Goal: Communication & Community: Answer question/provide support

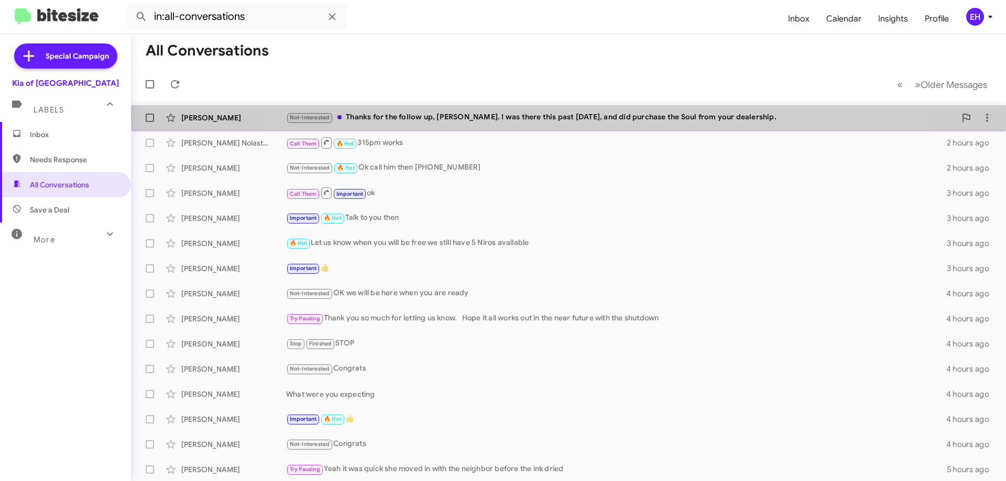
click at [579, 118] on div "Not-Interested Thanks for the follow up, [PERSON_NAME]. I was there this past […" at bounding box center [621, 118] width 670 height 12
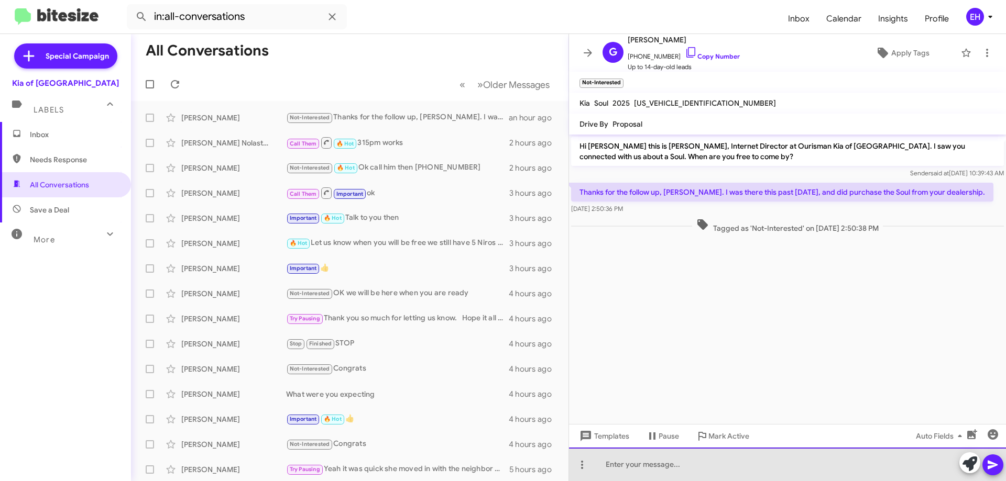
click at [660, 478] on div at bounding box center [787, 465] width 437 height 34
click at [620, 460] on div "COngrats" at bounding box center [787, 465] width 437 height 34
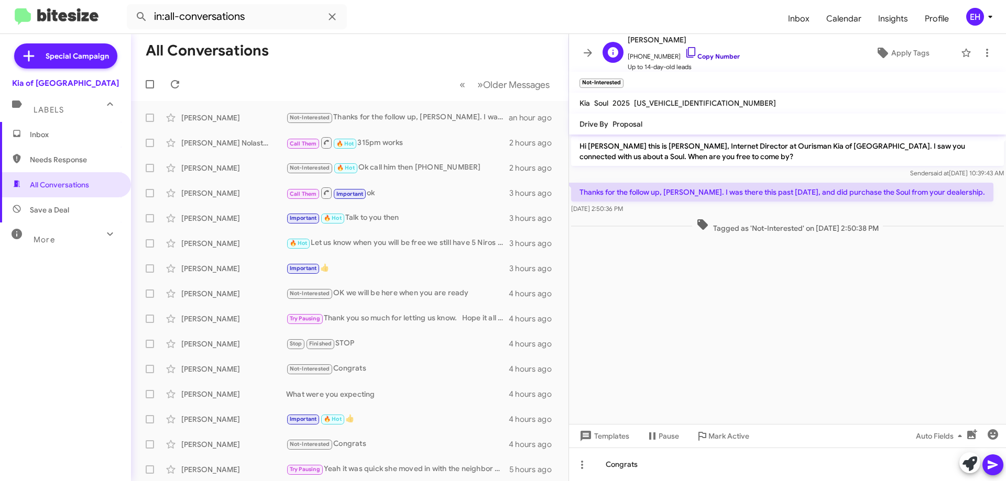
click at [710, 53] on link "Copy Number" at bounding box center [712, 56] width 55 height 8
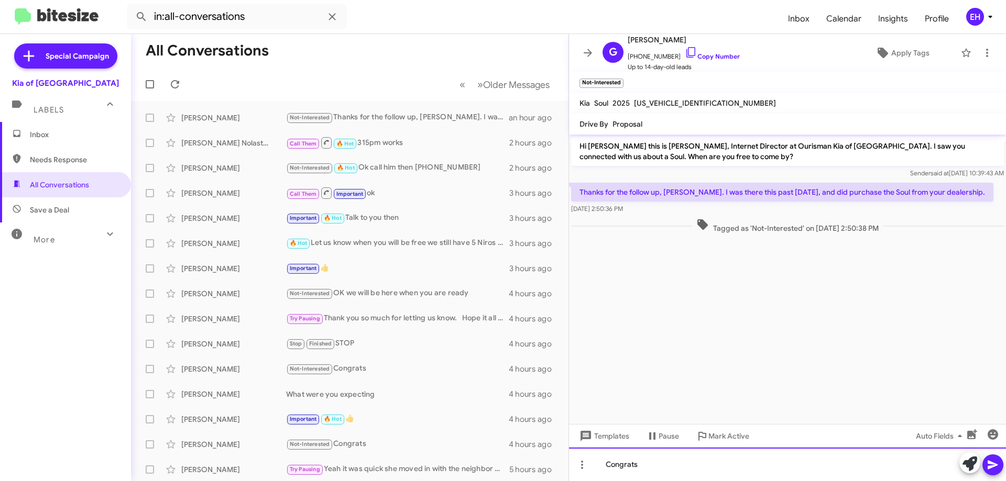
click at [659, 460] on div "Congrats" at bounding box center [787, 465] width 437 height 34
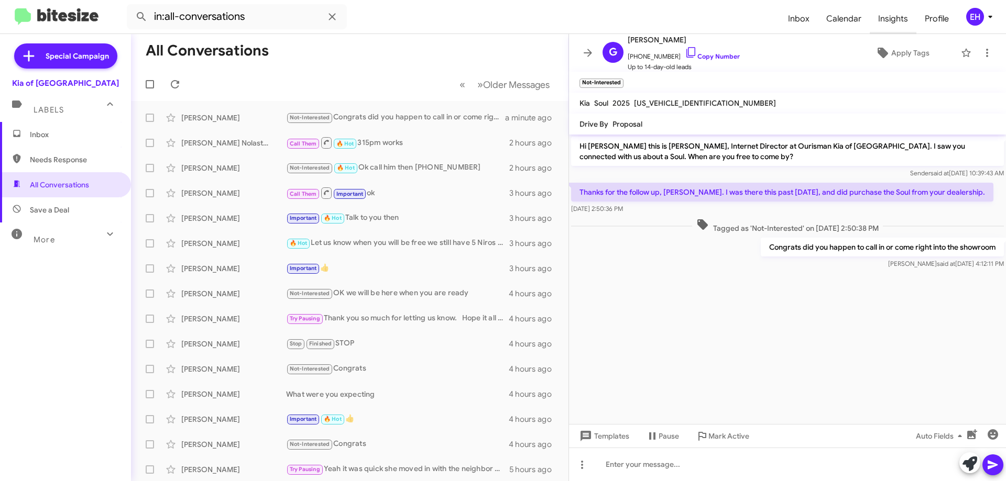
click at [897, 19] on span "Insights" at bounding box center [893, 19] width 47 height 30
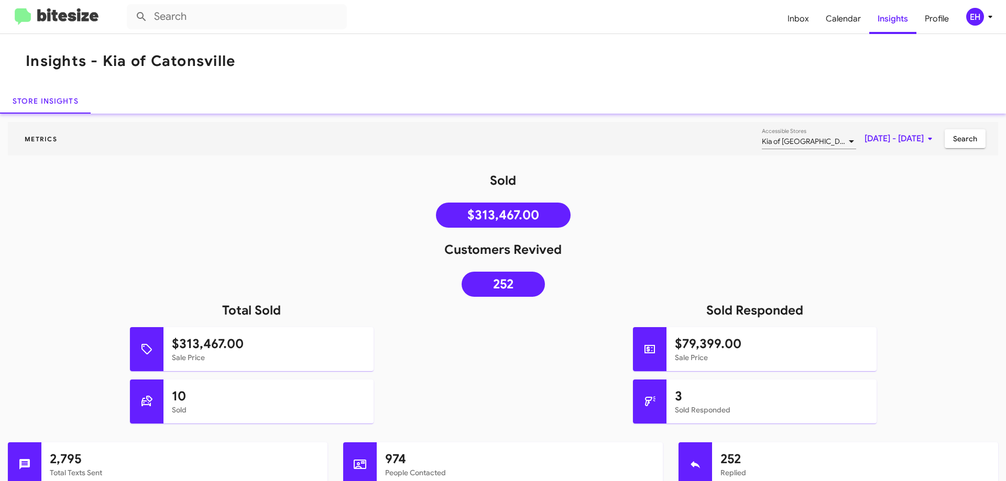
drag, startPoint x: 62, startPoint y: 6, endPoint x: 43, endPoint y: 30, distance: 30.5
click at [56, 14] on mat-toolbar "Inbox Calendar Insights Profile EH" at bounding box center [503, 17] width 1006 height 34
click at [43, 30] on mat-toolbar "Inbox Calendar Insights Profile EH" at bounding box center [503, 17] width 1006 height 34
click at [52, 23] on img at bounding box center [57, 16] width 84 height 17
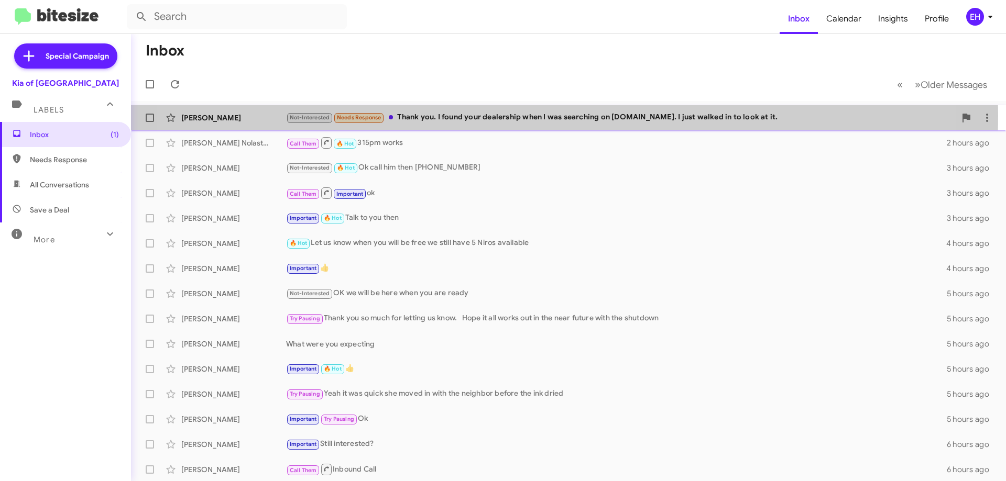
click at [511, 116] on div "Not-Interested Needs Response Thank you. I found your dealership when I was sea…" at bounding box center [621, 118] width 670 height 12
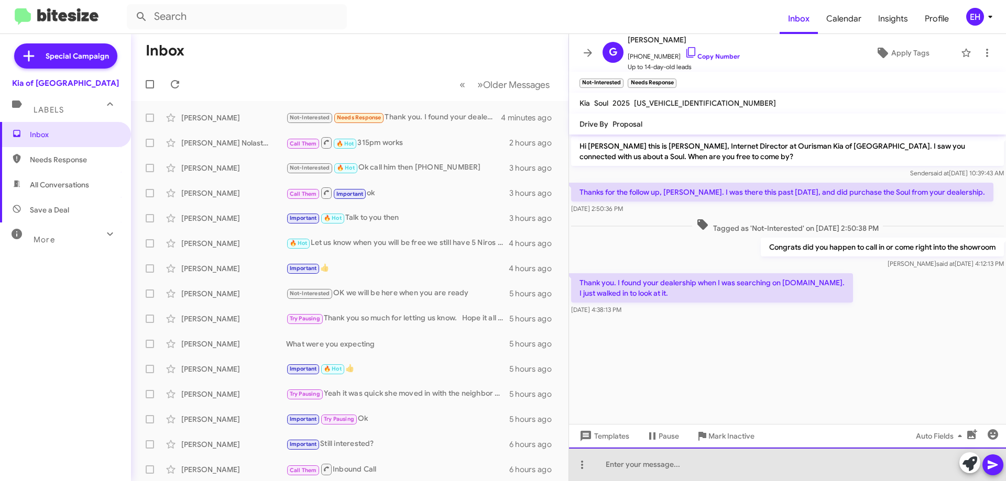
click at [688, 459] on div at bounding box center [787, 465] width 437 height 34
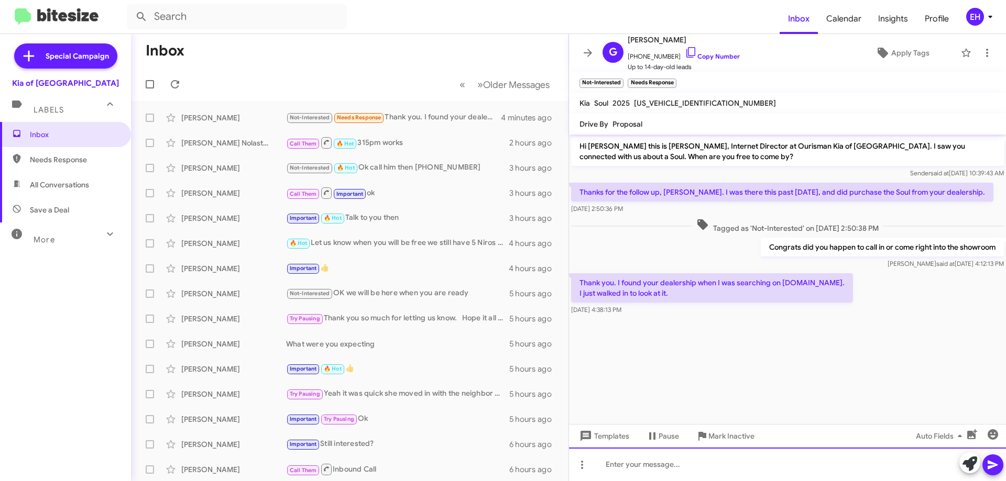
click at [688, 455] on div at bounding box center [787, 465] width 437 height 34
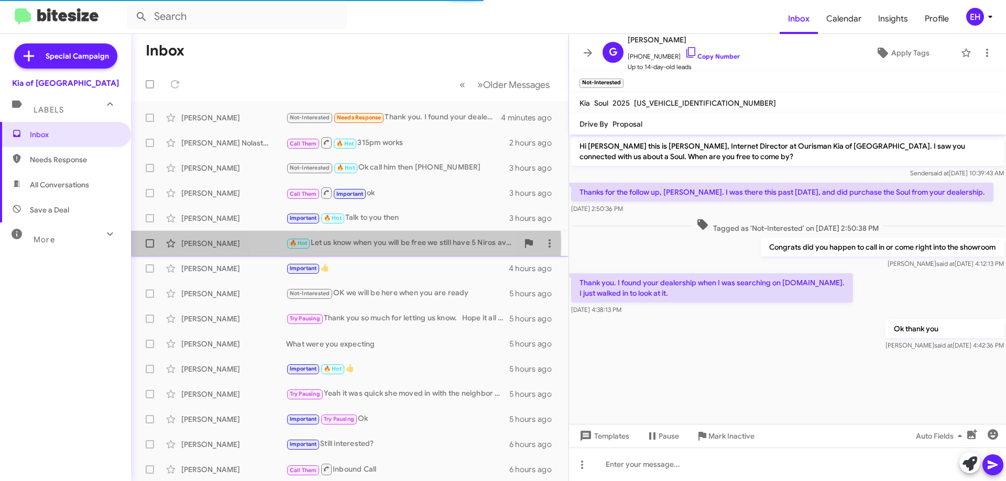
click at [339, 244] on div "🔥 Hot Let us know when you will be free we still have 5 Niros available" at bounding box center [402, 243] width 232 height 12
click at [440, 245] on div "🔥 Hot Let us know when you will be free we still have 5 Niros available" at bounding box center [402, 243] width 232 height 12
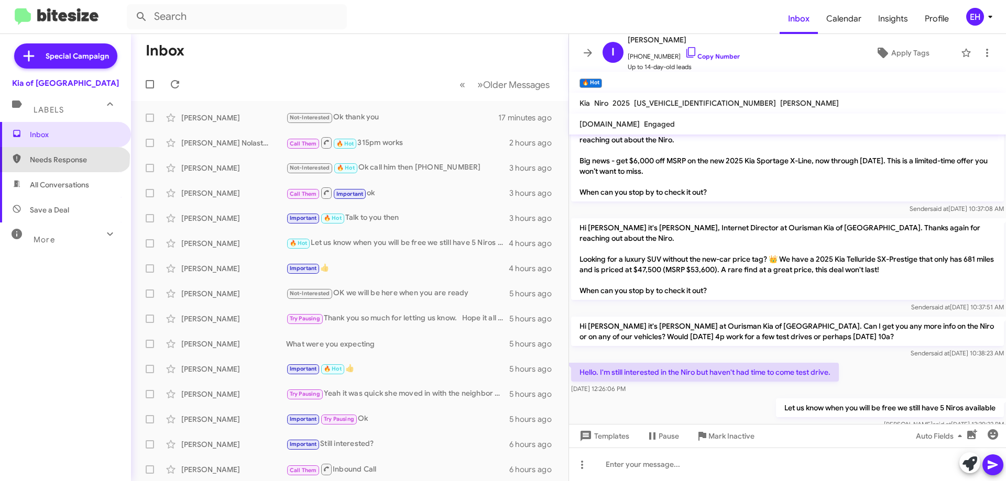
click at [64, 157] on span "Needs Response" at bounding box center [74, 160] width 89 height 10
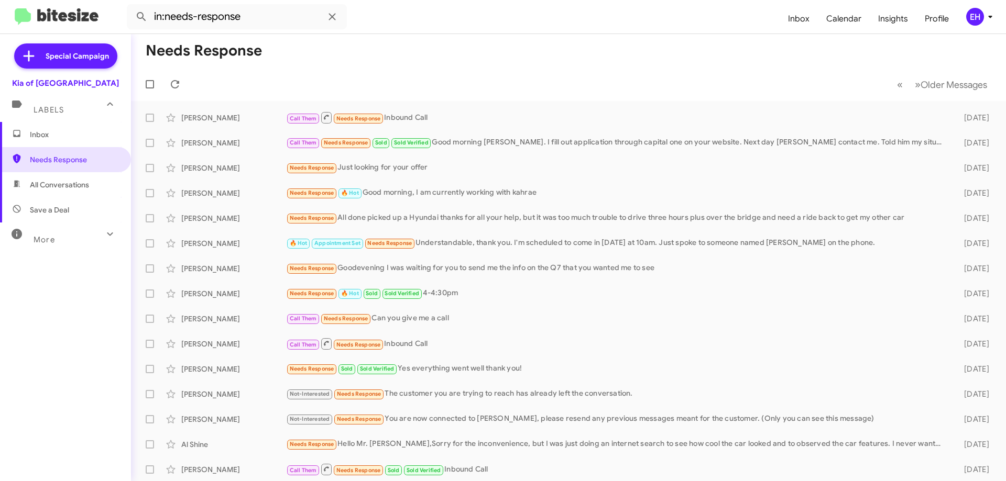
click at [73, 182] on span "All Conversations" at bounding box center [59, 185] width 59 height 10
type input "in:all-conversations"
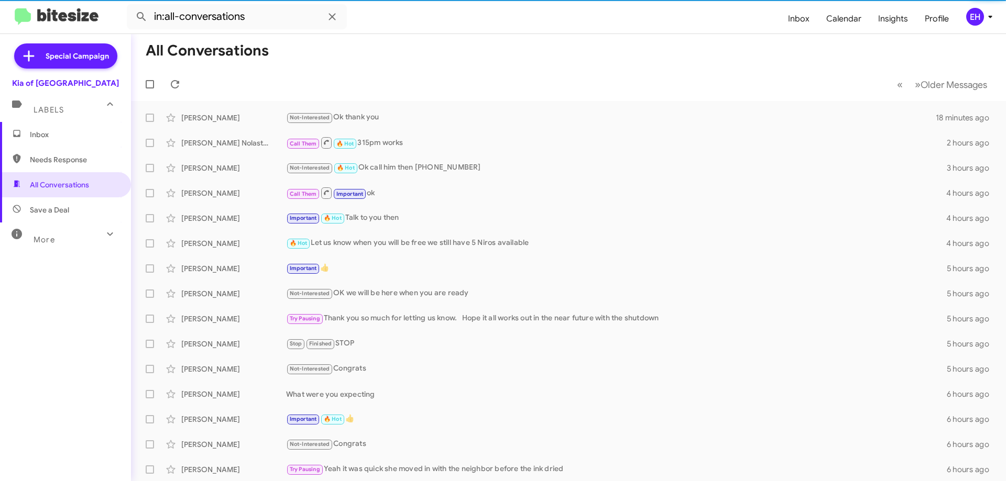
click at [59, 132] on span "Inbox" at bounding box center [74, 134] width 89 height 10
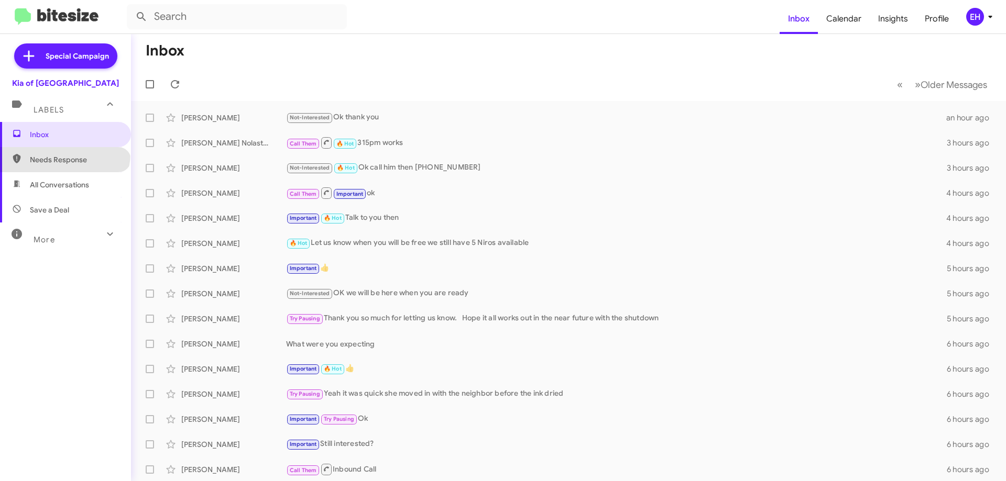
click at [64, 153] on span "Needs Response" at bounding box center [65, 159] width 131 height 25
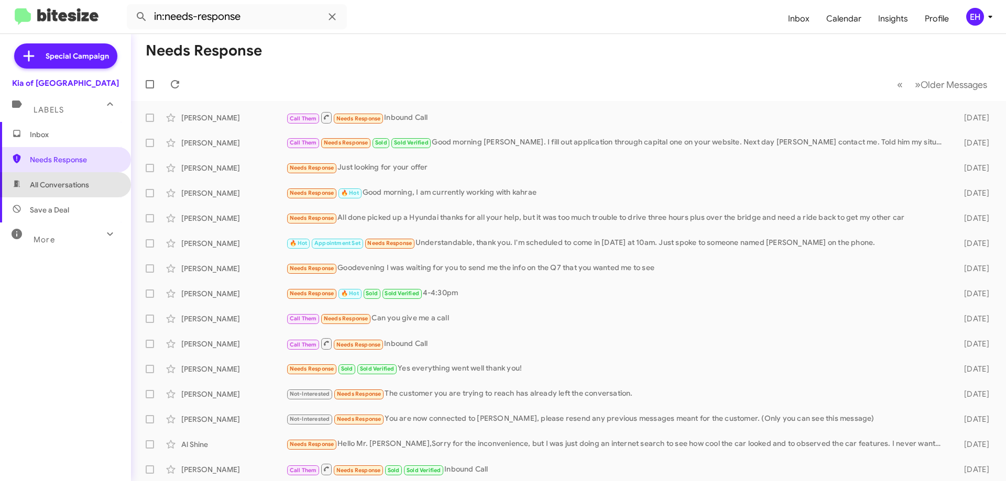
click at [66, 186] on span "All Conversations" at bounding box center [59, 185] width 59 height 10
type input "in:all-conversations"
